Goal: Transaction & Acquisition: Purchase product/service

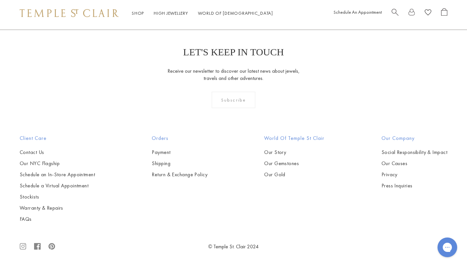
scroll to position [1412, 0]
click at [0, 0] on img at bounding box center [0, 0] width 0 height 0
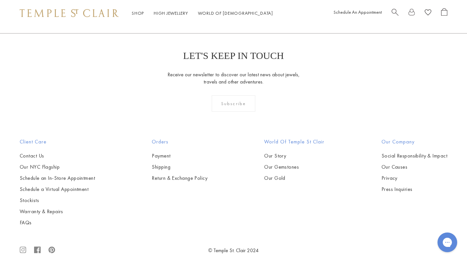
scroll to position [660, 0]
